Goal: Ask a question: Seek information or help from site administrators or community

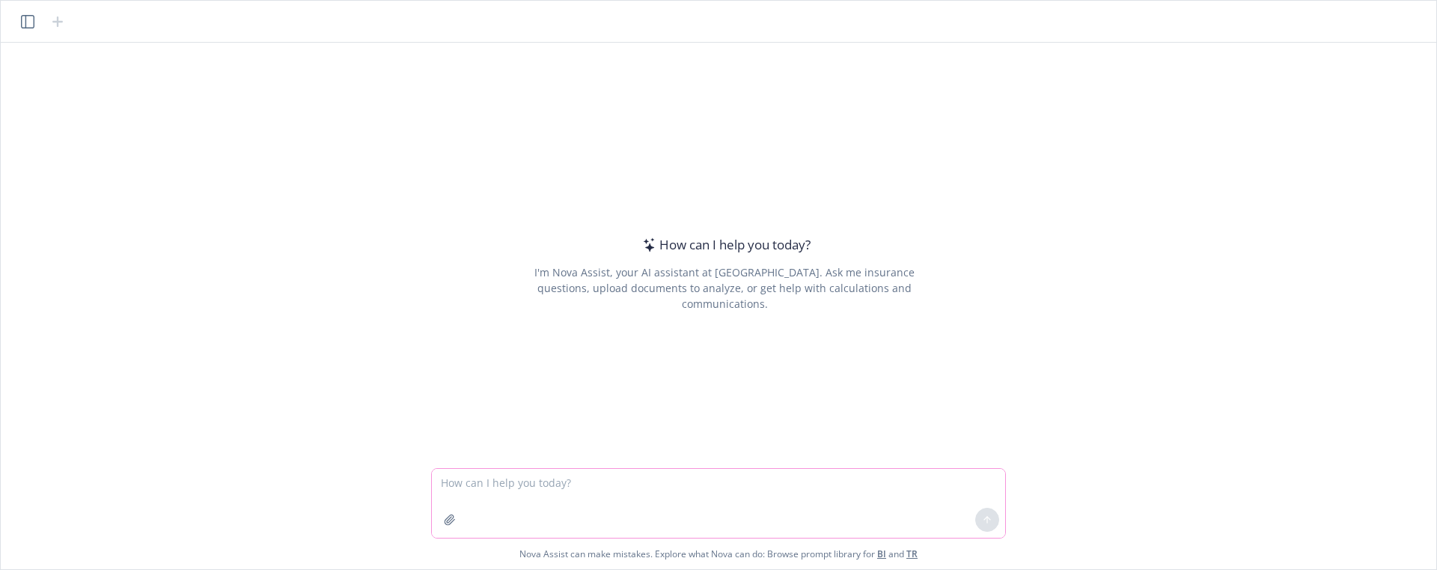
click at [679, 501] on textarea at bounding box center [718, 503] width 573 height 69
paste textarea "I'm applying for a passport for my daughter. is one parent only allowed on the …"
type textarea "I'm applying for a passport for my daughter. is one parent only allowed on the …"
click at [978, 514] on button at bounding box center [987, 519] width 24 height 24
